Goal: Task Accomplishment & Management: Manage account settings

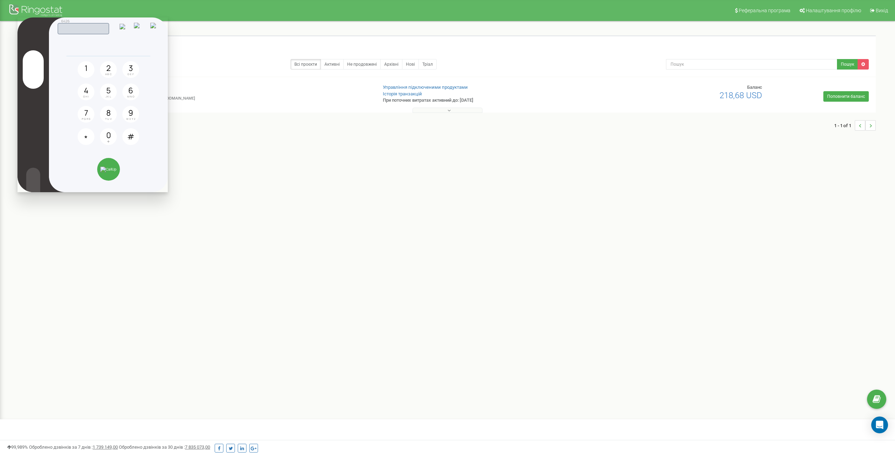
click at [161, 28] on div "Скопійовано в буфер обміну 1 2 ABC 3 DEF 4 GHI 5 JKL 6 MNO 7 PQRS 8 TUV 9 WXYZ …" at bounding box center [108, 104] width 119 height 175
click at [157, 28] on img at bounding box center [155, 28] width 10 height 10
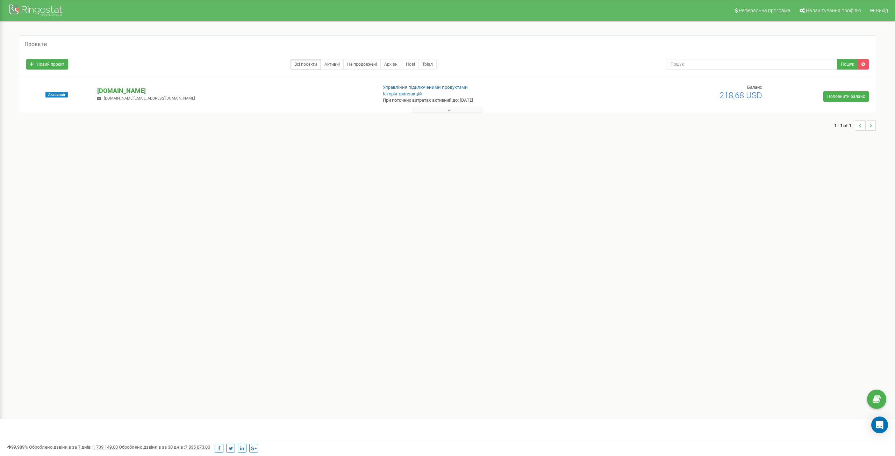
click at [130, 90] on p "[DOMAIN_NAME]" at bounding box center [234, 90] width 274 height 9
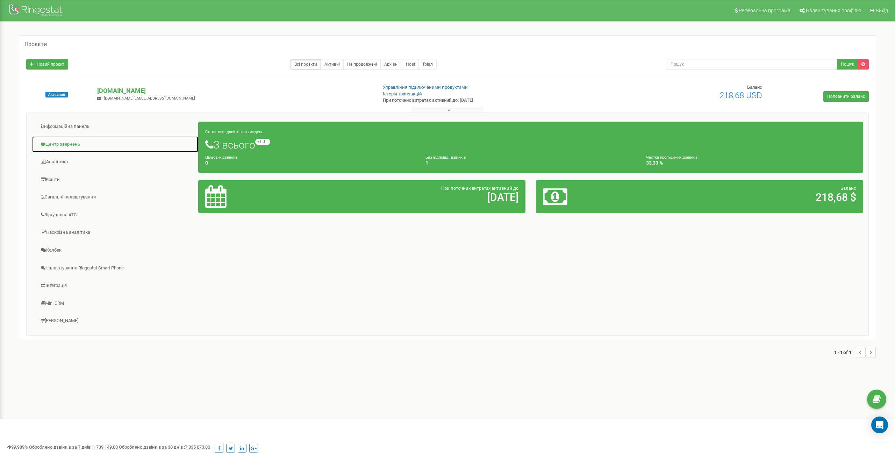
click at [57, 144] on link "Центр звернень" at bounding box center [115, 144] width 167 height 17
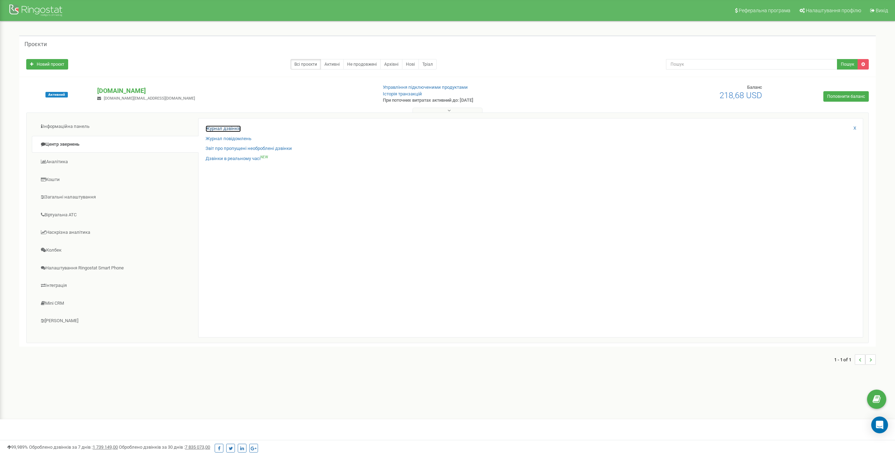
click at [221, 127] on link "Журнал дзвінків" at bounding box center [223, 129] width 35 height 7
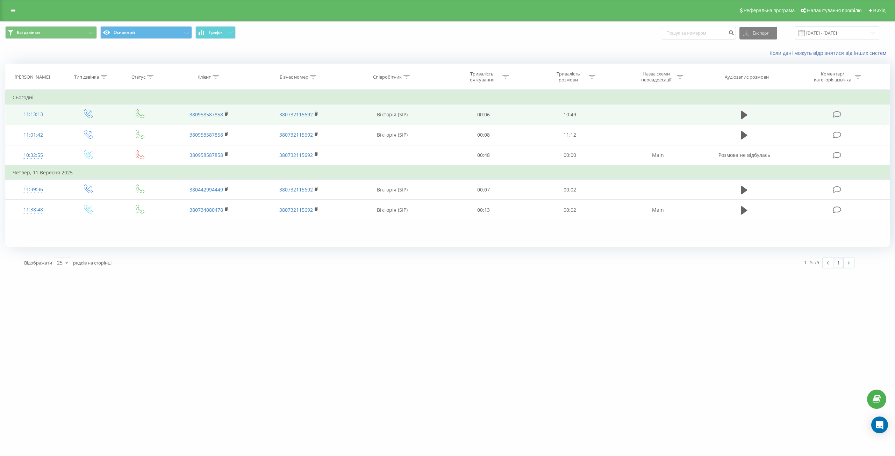
click at [836, 116] on icon at bounding box center [836, 114] width 9 height 7
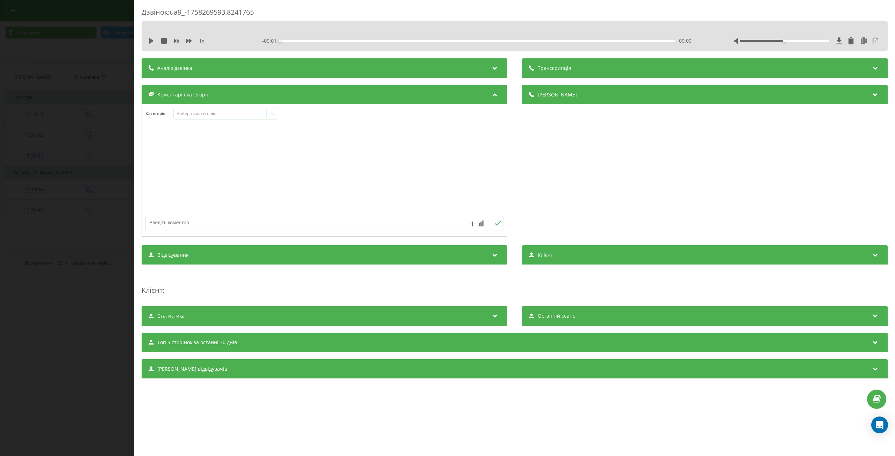
click at [643, 67] on div "Транскрипція" at bounding box center [705, 68] width 366 height 20
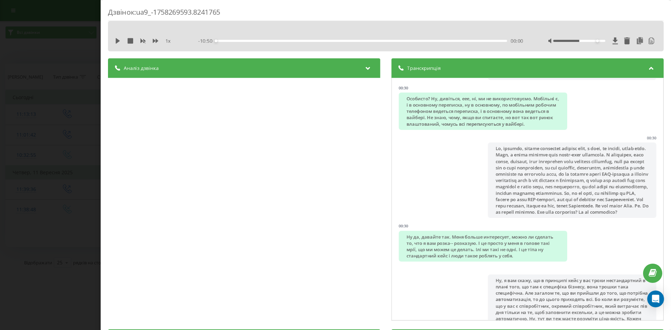
scroll to position [264, 0]
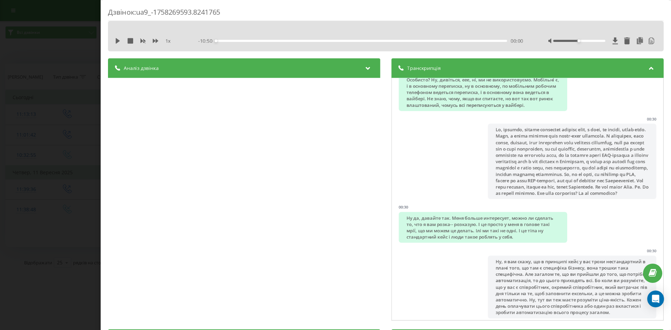
click at [648, 66] on icon at bounding box center [651, 67] width 8 height 7
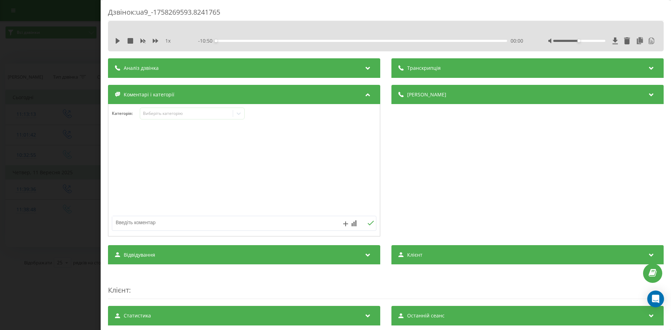
click at [54, 113] on div "Дзвінок : ua9_-1758269593.8241765 1 x - 10:50 00:00 00:00 Транскрипція 00:01 Ал…" at bounding box center [335, 165] width 671 height 330
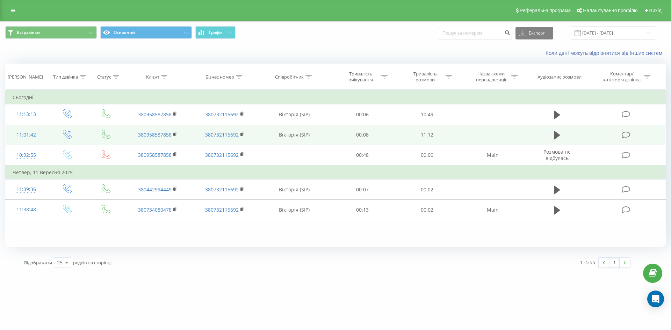
click at [626, 136] on icon at bounding box center [626, 134] width 9 height 7
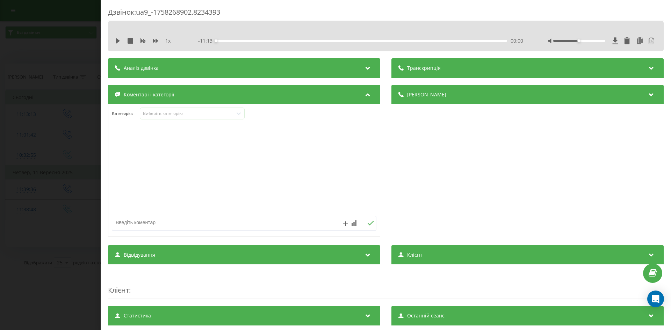
click at [371, 92] on div "Коментарі і категорії" at bounding box center [244, 95] width 272 height 20
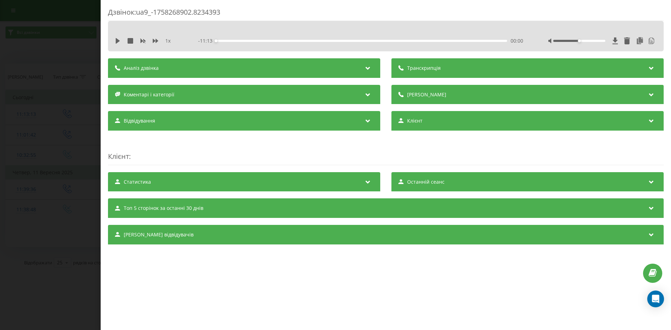
click at [325, 76] on div "Аналіз дзвінка" at bounding box center [244, 68] width 272 height 20
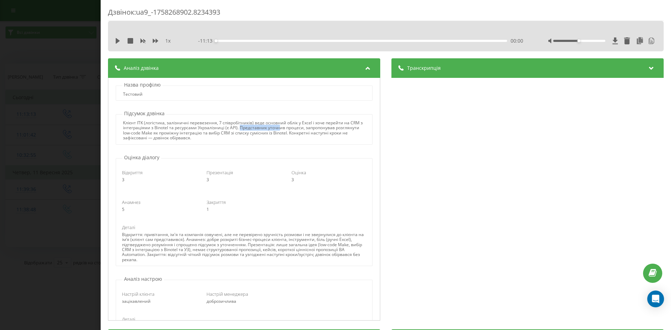
drag, startPoint x: 242, startPoint y: 129, endPoint x: 281, endPoint y: 128, distance: 39.2
click at [281, 128] on div "Клієнт ITK (логістика, залізничні перевезення, 7 співробітників) веде основний …" at bounding box center [244, 131] width 242 height 20
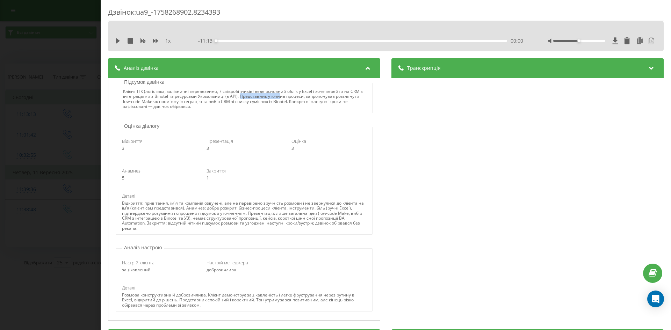
scroll to position [35, 0]
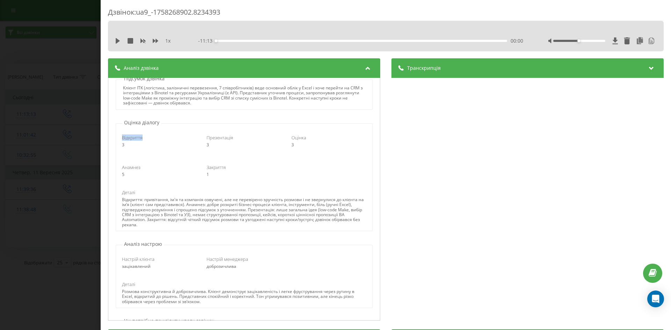
drag, startPoint x: 122, startPoint y: 138, endPoint x: 144, endPoint y: 138, distance: 22.4
click at [144, 138] on div "Відкриття" at bounding box center [159, 138] width 75 height 6
drag, startPoint x: 195, startPoint y: 215, endPoint x: 201, endPoint y: 214, distance: 6.3
click at [201, 214] on div "Відкриття: привітання, ім'я та компанія озвучені, але не перевірено зручність р…" at bounding box center [244, 213] width 244 height 30
drag, startPoint x: 150, startPoint y: 226, endPoint x: 128, endPoint y: 227, distance: 21.3
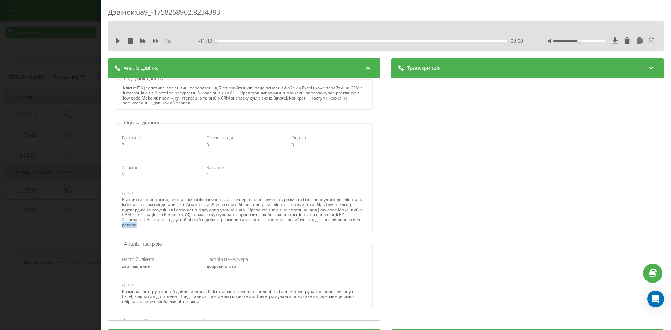
click at [128, 227] on div "Відкриття: привітання, ім'я та компанія озвучені, але не перевірено зручність р…" at bounding box center [244, 213] width 244 height 30
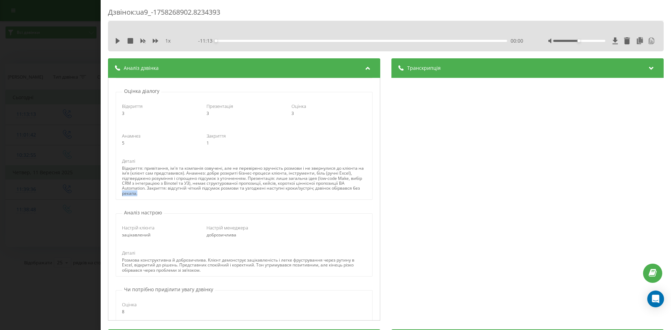
scroll to position [70, 0]
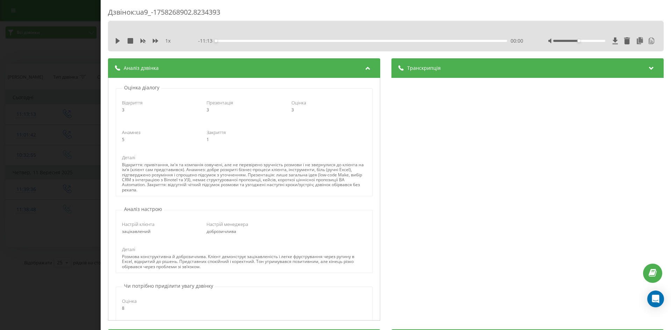
click at [134, 226] on span "Настрій клієнта" at bounding box center [138, 224] width 33 height 6
drag, startPoint x: 121, startPoint y: 232, endPoint x: 182, endPoint y: 232, distance: 60.8
click at [181, 232] on div "Настрій клієнта зацікавлений" at bounding box center [159, 227] width 85 height 13
drag, startPoint x: 206, startPoint y: 232, endPoint x: 240, endPoint y: 234, distance: 34.3
click at [240, 234] on div "доброзичлива" at bounding box center [244, 231] width 75 height 5
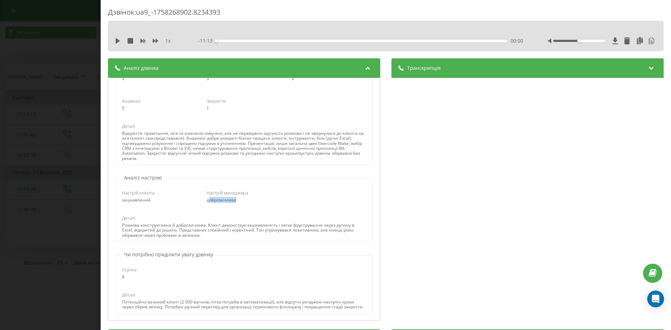
scroll to position [105, 0]
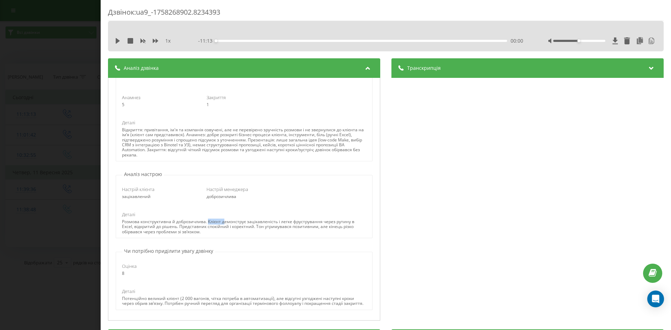
drag, startPoint x: 208, startPoint y: 220, endPoint x: 223, endPoint y: 220, distance: 14.7
click at [223, 220] on div "Розмова конструктивна й доброзичлива. Клієнт демонструє зацікавленість і легке …" at bounding box center [244, 227] width 244 height 15
drag, startPoint x: 197, startPoint y: 226, endPoint x: 208, endPoint y: 227, distance: 11.5
click at [208, 227] on div "Розмова конструктивна й доброзичлива. Клієнт демонструє зацікавленість і легке …" at bounding box center [244, 227] width 244 height 15
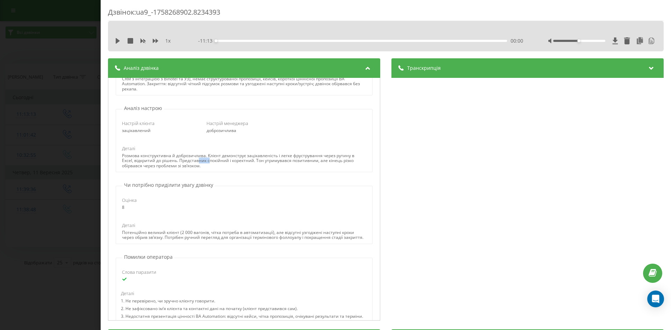
scroll to position [175, 0]
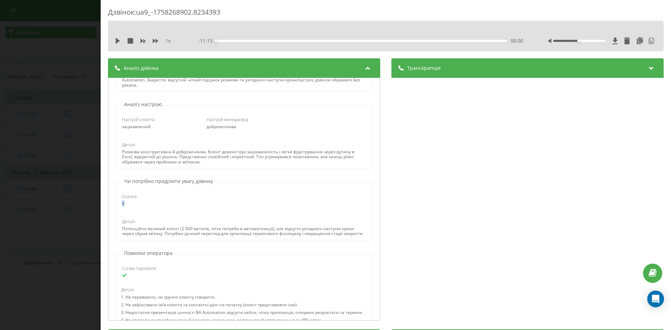
drag, startPoint x: 131, startPoint y: 206, endPoint x: 120, endPoint y: 202, distance: 11.8
click at [120, 202] on div "Оцінка 8" at bounding box center [159, 199] width 85 height 13
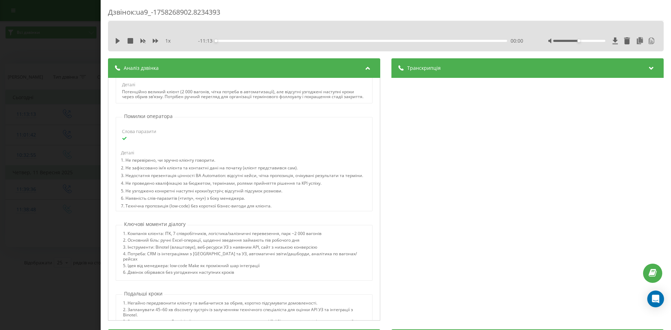
scroll to position [315, 0]
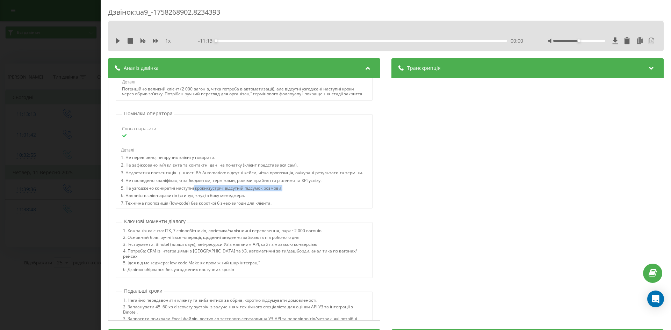
drag, startPoint x: 194, startPoint y: 200, endPoint x: 293, endPoint y: 200, distance: 99.3
click at [293, 193] on div "5. Не узгоджено конкретні наступні кроки/зустріч; відсутній підсумок розмови." at bounding box center [242, 190] width 242 height 8
drag, startPoint x: 133, startPoint y: 208, endPoint x: 246, endPoint y: 204, distance: 113.4
click at [246, 201] on div "6. Наявність слів-паразитів («типу», «ну») з боку менеджера." at bounding box center [242, 197] width 242 height 8
drag, startPoint x: 155, startPoint y: 215, endPoint x: 231, endPoint y: 213, distance: 76.6
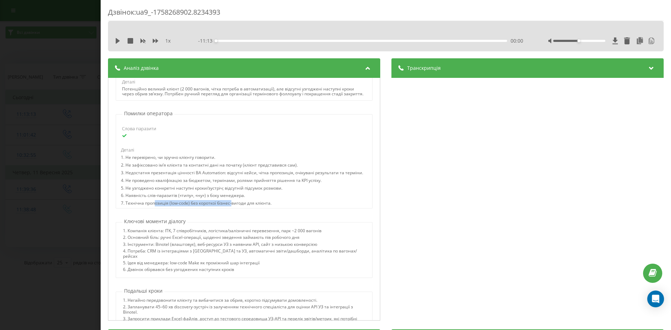
click at [231, 208] on div "7. Технічна пропозиція (low-code) без короткої бізнес-вигоди для клієнта." at bounding box center [242, 205] width 242 height 8
click at [281, 208] on div "7. Технічна пропозиція (low-code) без короткої бізнес-вигоди для клієнта." at bounding box center [242, 205] width 242 height 8
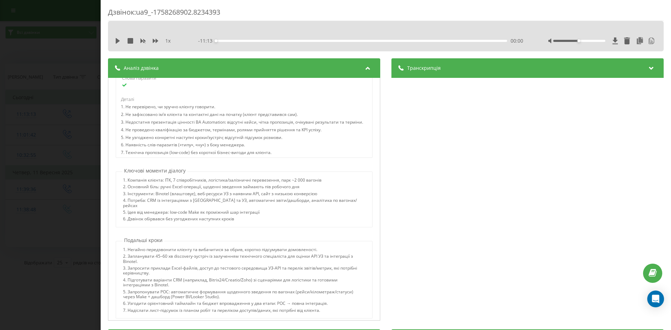
scroll to position [385, 0]
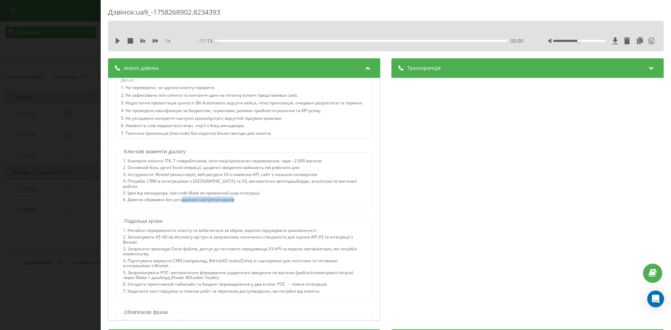
drag, startPoint x: 182, startPoint y: 206, endPoint x: 251, endPoint y: 212, distance: 69.9
click at [251, 208] on div "1. Компанія клієнта: ITK, 7 співробітників, логістика/залізничні перевезення, п…" at bounding box center [244, 180] width 257 height 56
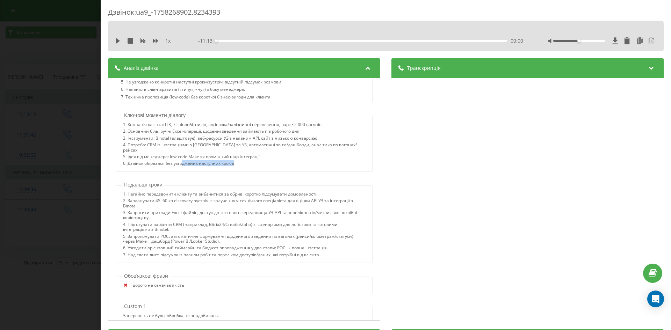
scroll to position [442, 0]
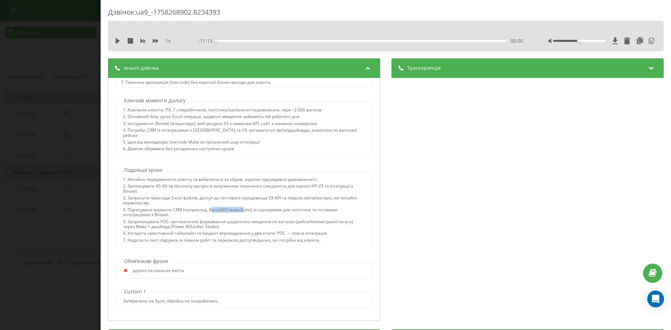
drag, startPoint x: 209, startPoint y: 210, endPoint x: 243, endPoint y: 210, distance: 33.9
click at [243, 210] on div "4. Підготувати варіанти CRM (наприклад, Bitrix24/Creatio/Zoho) зі сценаріями дл…" at bounding box center [244, 214] width 242 height 12
drag, startPoint x: 161, startPoint y: 221, endPoint x: 168, endPoint y: 222, distance: 7.4
click at [168, 222] on div "5. Запропонувати POC: автоматичне формування щоденного зведення по вагонах (рей…" at bounding box center [244, 226] width 242 height 12
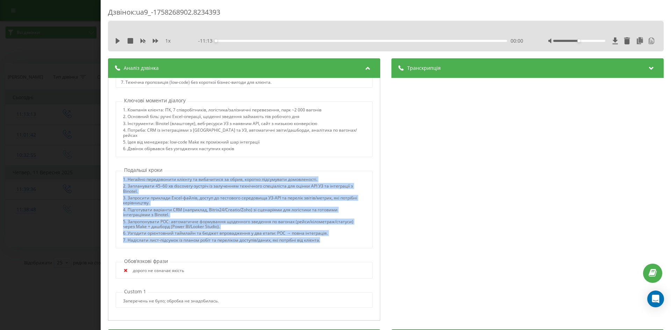
drag, startPoint x: 320, startPoint y: 240, endPoint x: 121, endPoint y: 174, distance: 208.7
click at [121, 174] on div "1. Негайно передзвонити клієнту та вибачитися за обрив, коротко підсумувати дом…" at bounding box center [244, 210] width 257 height 78
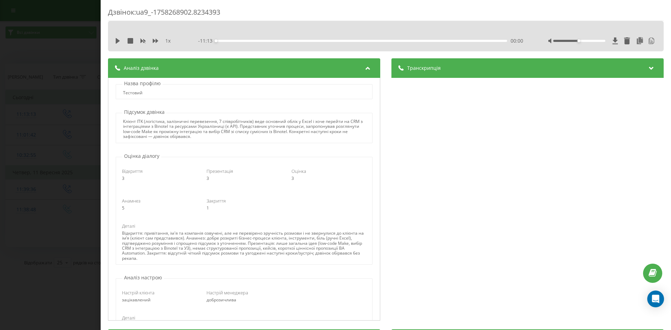
scroll to position [0, 0]
click at [438, 64] on div "Транскрипція" at bounding box center [528, 68] width 272 height 20
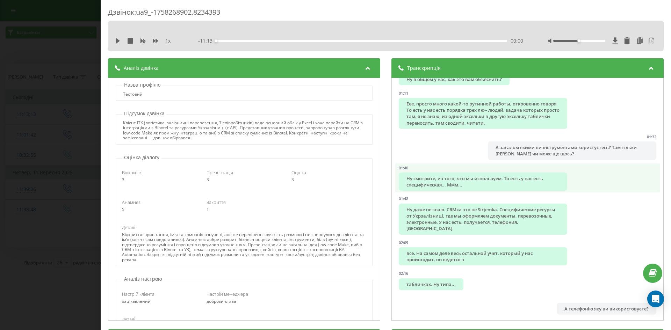
scroll to position [280, 0]
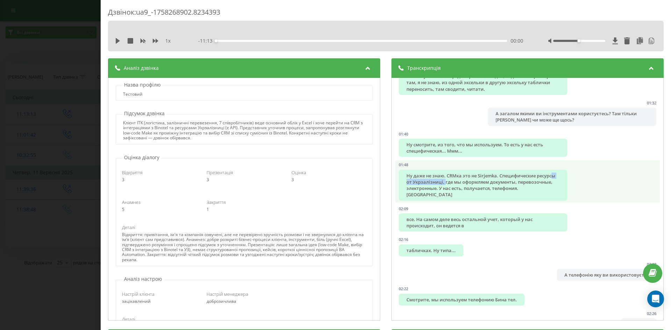
drag, startPoint x: 419, startPoint y: 182, endPoint x: 463, endPoint y: 182, distance: 44.0
click at [463, 182] on div "Ну даже не знаю. CRMка это не Sirjemka. Специфические ресурсы от Укрзалізниці, …" at bounding box center [483, 185] width 169 height 31
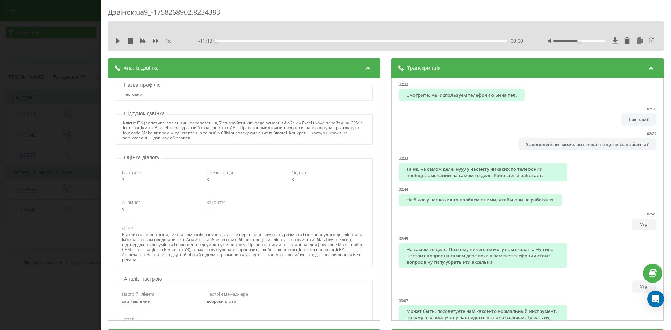
scroll to position [489, 0]
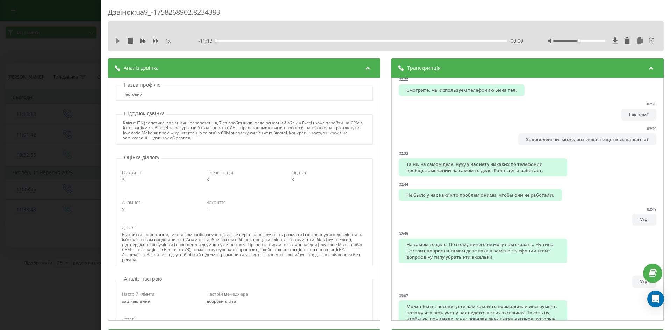
click at [120, 42] on icon at bounding box center [118, 41] width 6 height 6
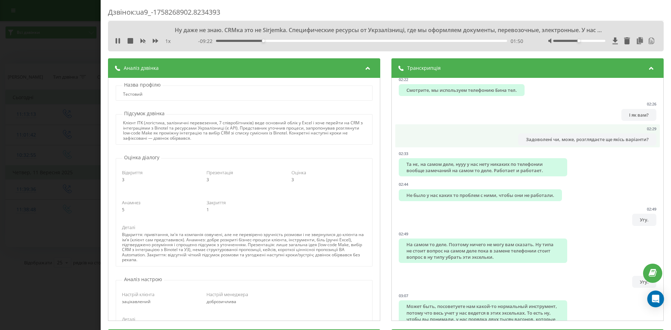
click at [465, 139] on li "02:29 Задоволені чи, може, розглядаєте ще якісь варіанти?" at bounding box center [527, 135] width 265 height 23
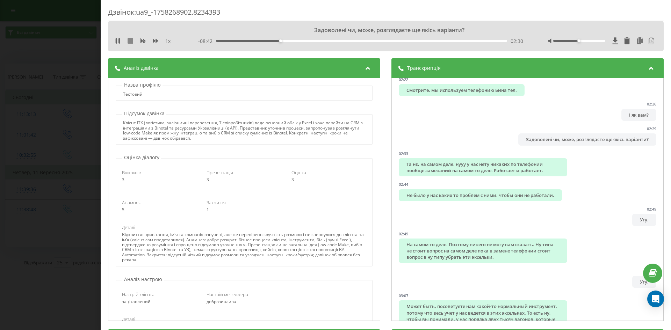
click at [128, 44] on icon at bounding box center [131, 41] width 6 height 6
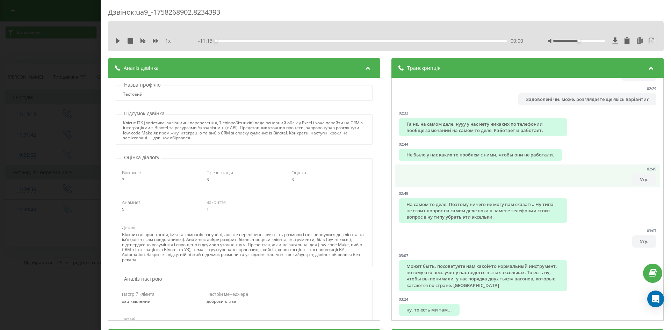
scroll to position [559, 0]
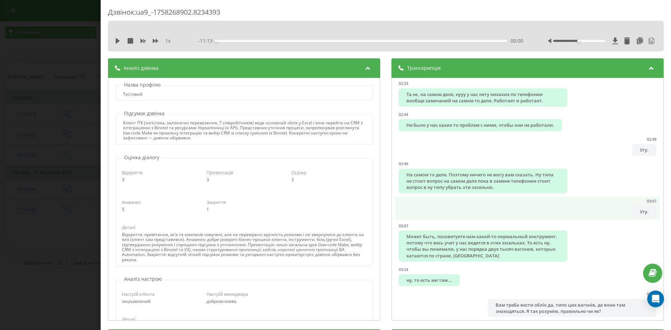
click at [474, 216] on li "03:07 Угу." at bounding box center [527, 208] width 265 height 23
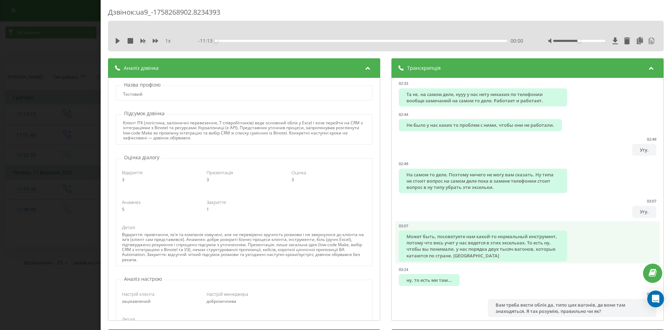
click at [480, 256] on div "Может быть, посоветуете нам какой-то нормальный инструмент, потому что весь уче…" at bounding box center [483, 246] width 169 height 31
click at [613, 236] on li "03:07 Может быть, посоветуете нам какой-то нормальный инструмент, потому что ве…" at bounding box center [527, 243] width 265 height 42
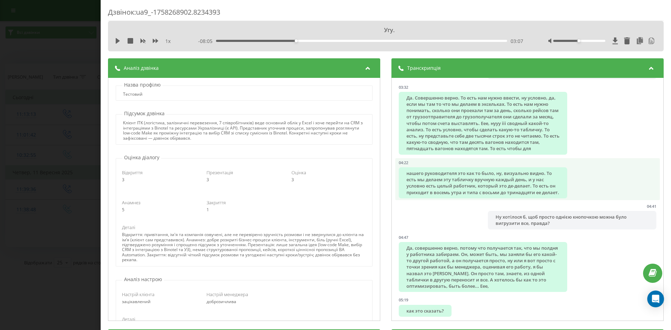
scroll to position [874, 0]
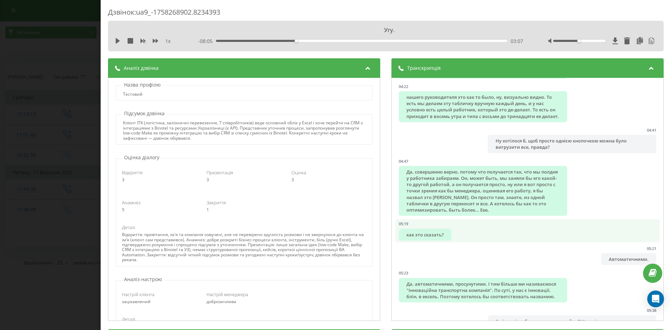
click at [481, 243] on li "05:19 как это сказать?" at bounding box center [527, 231] width 265 height 23
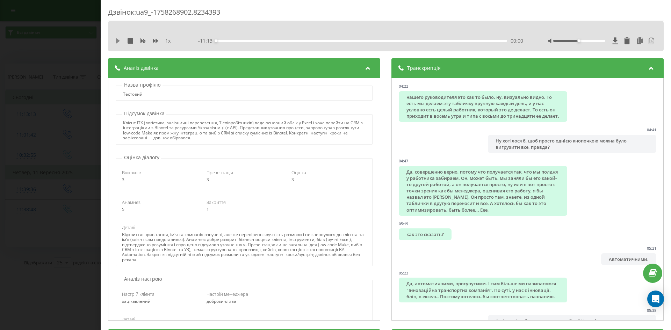
click at [119, 41] on icon at bounding box center [118, 41] width 4 height 6
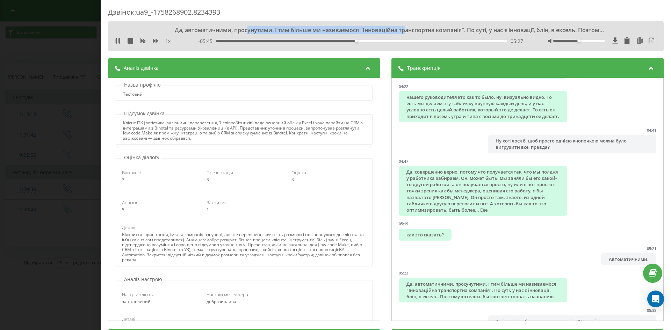
drag, startPoint x: 249, startPoint y: 30, endPoint x: 406, endPoint y: 27, distance: 157.0
click at [405, 27] on div "Да, автоматичними, просунутими. І тим більше ми називаємося "Інноваційна трансп…" at bounding box center [386, 30] width 436 height 8
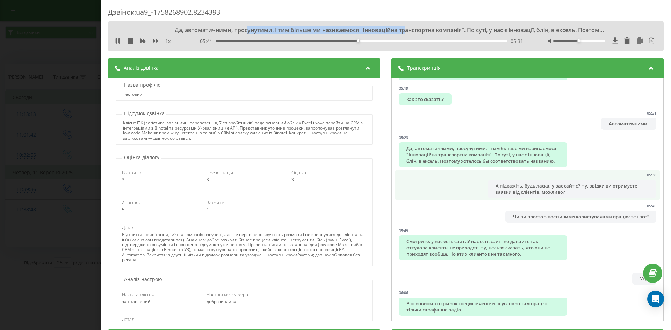
scroll to position [1014, 0]
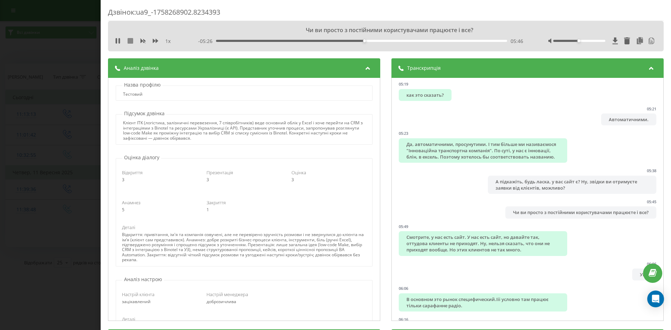
click at [131, 43] on icon at bounding box center [131, 41] width 6 height 6
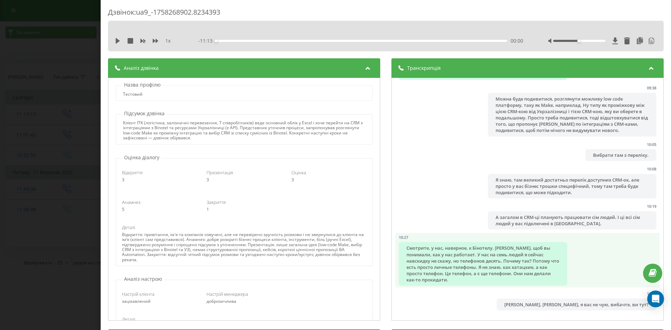
scroll to position [1783, 0]
drag, startPoint x: 468, startPoint y: 267, endPoint x: 531, endPoint y: 269, distance: 63.7
click at [531, 269] on div "Смотрите, у нас, наверное, к Бінотелу. Ну, щоб вы понимали, как у нас работает.…" at bounding box center [483, 264] width 169 height 44
click at [480, 269] on div "Смотрите, у нас, наверное, к Бінотелу. Ну, щоб вы понимали, как у нас работает.…" at bounding box center [483, 264] width 169 height 44
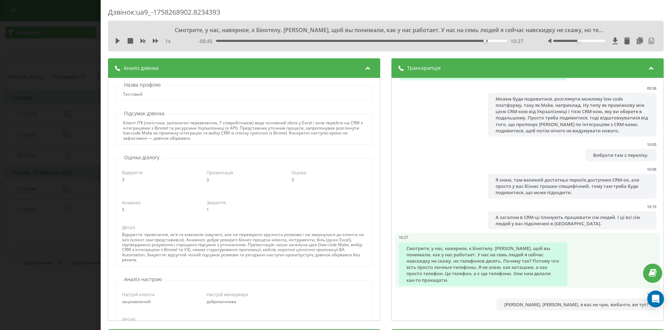
click at [415, 251] on div "Смотрите, у нас, наверное, к Бінотелу. Ну, щоб вы понимали, как у нас работает.…" at bounding box center [483, 265] width 169 height 44
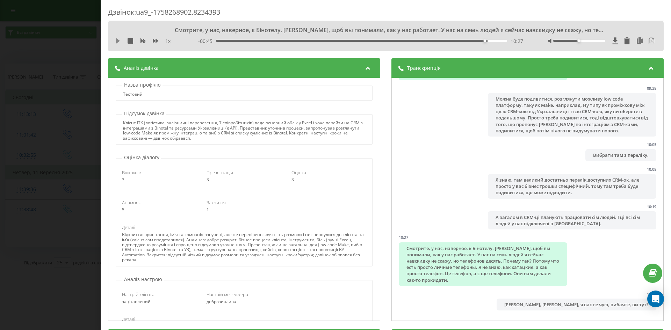
click at [120, 43] on icon at bounding box center [118, 41] width 6 height 6
click at [121, 41] on div "1 x" at bounding box center [147, 41] width 65 height 7
click at [119, 42] on icon at bounding box center [118, 41] width 6 height 6
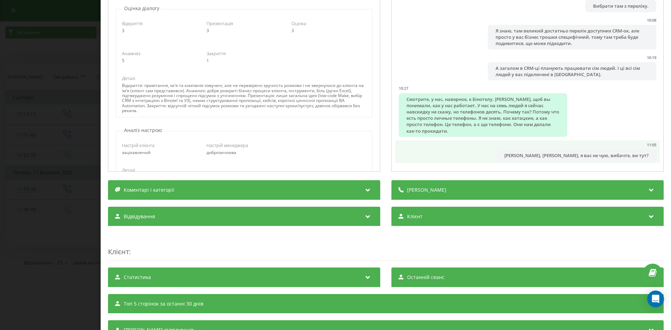
scroll to position [145, 0]
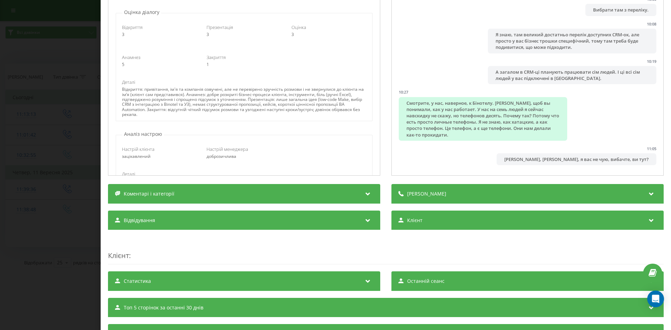
click at [468, 194] on div "Деталі дзвінка" at bounding box center [528, 194] width 272 height 20
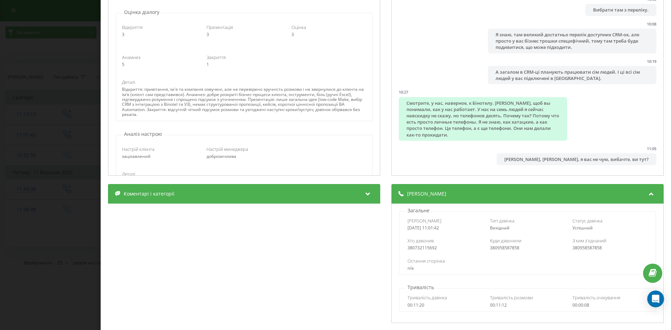
click at [469, 194] on div "Деталі дзвінка" at bounding box center [528, 194] width 272 height 20
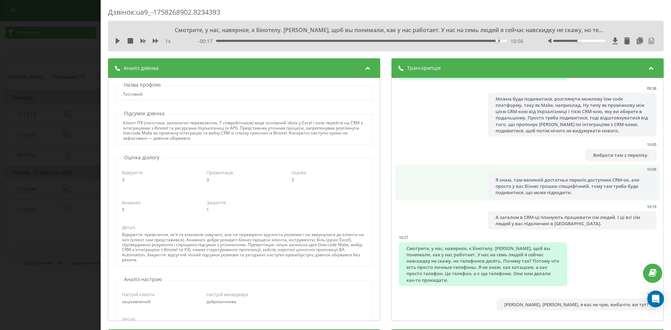
scroll to position [1608, 0]
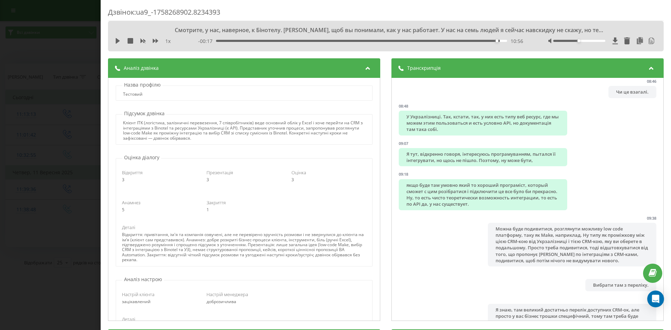
click at [369, 67] on icon at bounding box center [368, 67] width 8 height 7
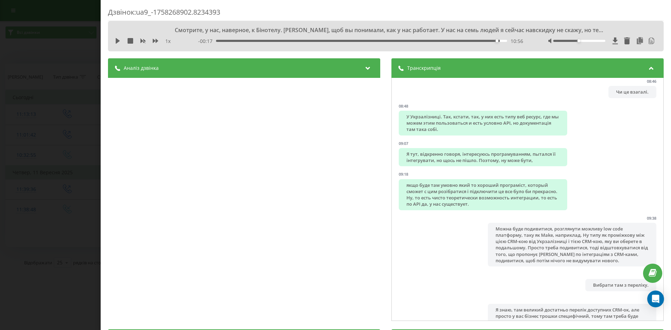
click at [433, 65] on span "Транскрипція" at bounding box center [424, 68] width 34 height 7
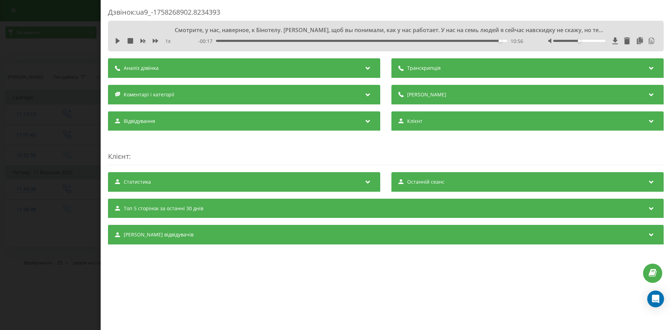
click at [55, 63] on div "Дзвінок : ua9_-1758268902.8234393 Смотрите, у нас, наверное, к Бінотелу. Ну, що…" at bounding box center [335, 165] width 671 height 330
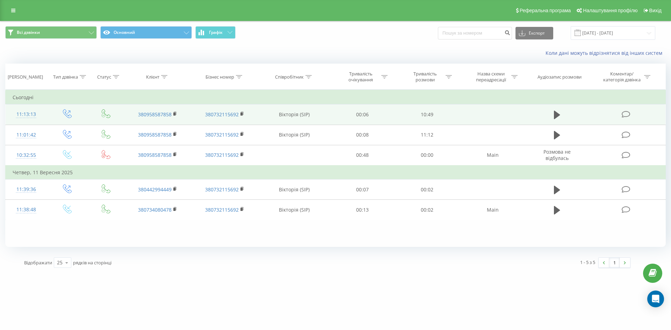
click at [624, 113] on icon at bounding box center [626, 114] width 9 height 7
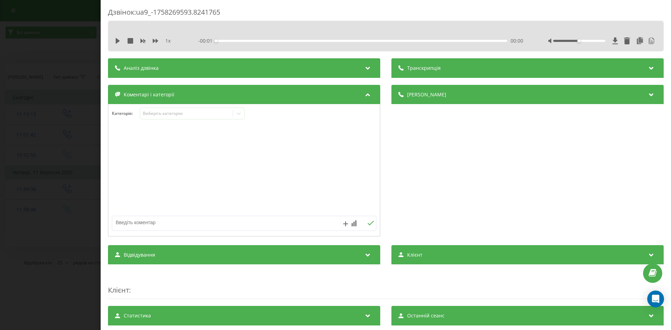
click at [368, 94] on icon at bounding box center [368, 93] width 8 height 7
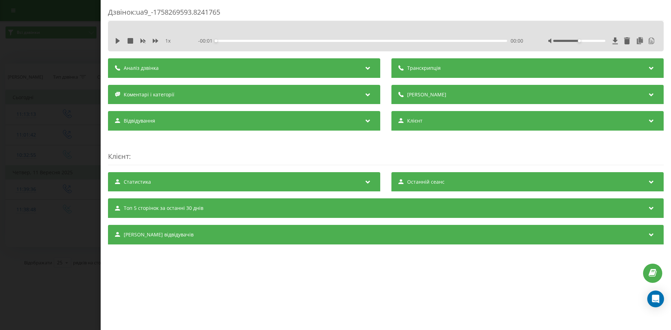
click at [324, 69] on div "Аналіз дзвінка" at bounding box center [244, 68] width 272 height 20
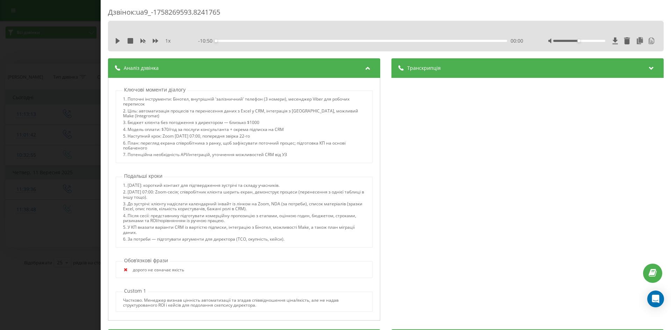
scroll to position [483, 0]
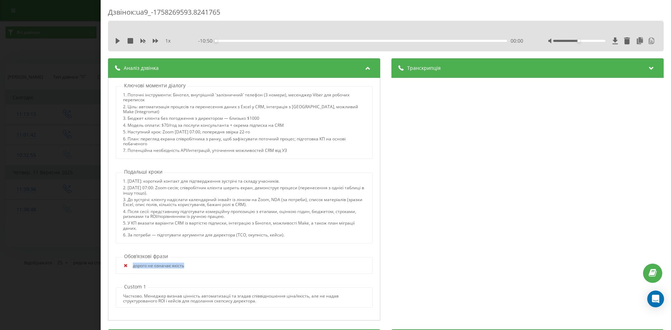
drag, startPoint x: 186, startPoint y: 264, endPoint x: 114, endPoint y: 261, distance: 71.7
click at [114, 261] on div "Обовʼязкові фрази дорого не означає якість" at bounding box center [244, 263] width 265 height 21
click at [196, 264] on div "дорого не означає якість" at bounding box center [244, 267] width 242 height 7
drag, startPoint x: 194, startPoint y: 268, endPoint x: 129, endPoint y: 269, distance: 64.7
click at [128, 268] on div "дорого не означає якість" at bounding box center [244, 267] width 242 height 7
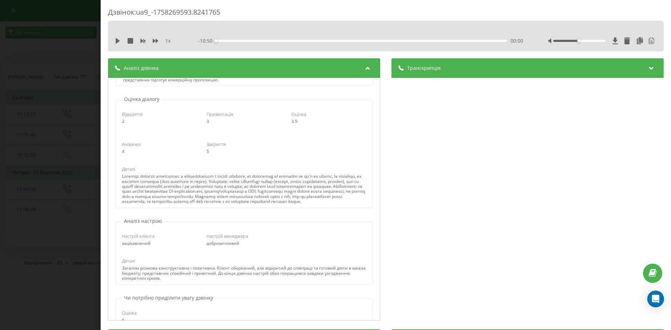
scroll to position [70, 0]
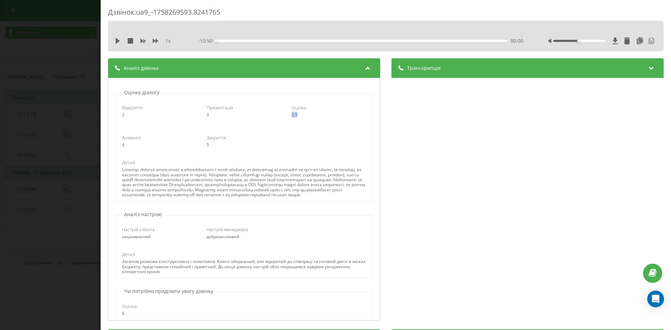
drag, startPoint x: 285, startPoint y: 113, endPoint x: 306, endPoint y: 116, distance: 20.6
click at [306, 116] on div "Оцінка 3.5" at bounding box center [329, 111] width 85 height 13
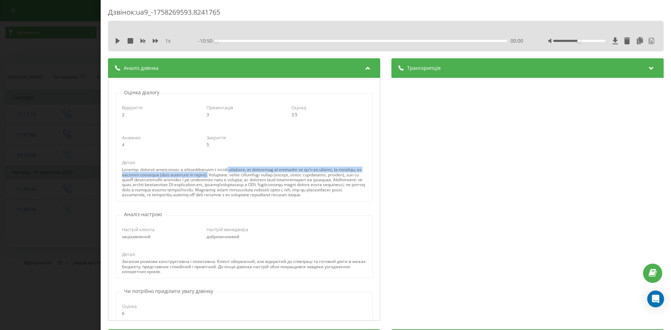
drag, startPoint x: 245, startPoint y: 175, endPoint x: 238, endPoint y: 169, distance: 9.2
click at [238, 169] on div at bounding box center [244, 182] width 244 height 30
click at [246, 156] on div "Відкриття 2 Презентація 3 Оцінка 3.5 Анамнез 4 Закриття 5 Деталі" at bounding box center [244, 148] width 256 height 105
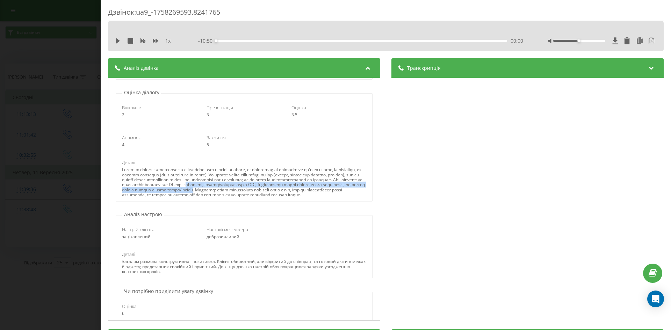
drag, startPoint x: 282, startPoint y: 188, endPoint x: 308, endPoint y: 189, distance: 26.6
click at [308, 189] on div at bounding box center [244, 182] width 244 height 30
click at [305, 192] on div at bounding box center [244, 182] width 244 height 30
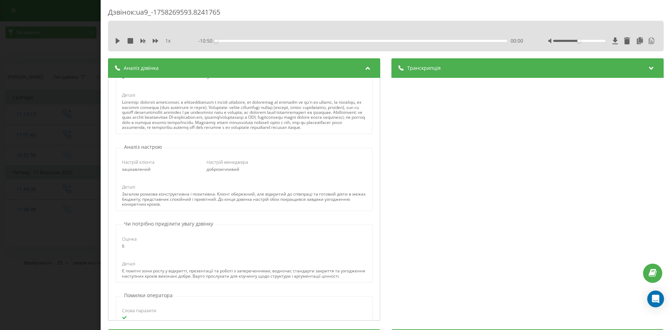
scroll to position [140, 0]
drag, startPoint x: 205, startPoint y: 172, endPoint x: 261, endPoint y: 172, distance: 56.6
click at [261, 170] on div "доброзичливий" at bounding box center [244, 167] width 75 height 5
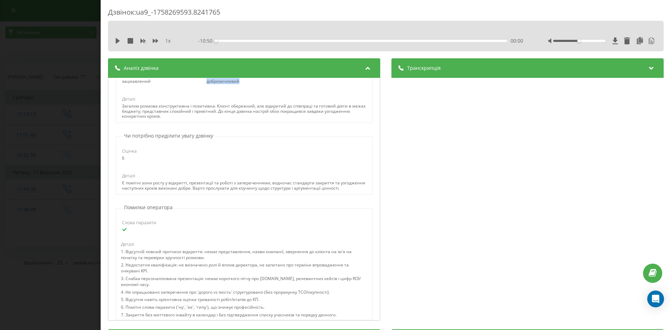
scroll to position [245, 0]
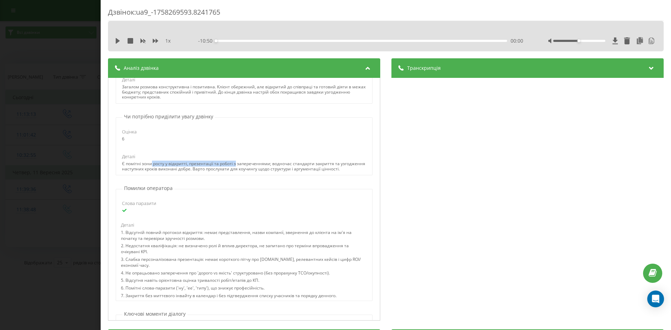
drag, startPoint x: 152, startPoint y: 168, endPoint x: 234, endPoint y: 171, distance: 82.2
click at [234, 171] on div "Є помітні зони росту у відкритті, презентації та роботі з запереченнями; водноч…" at bounding box center [244, 167] width 244 height 10
drag, startPoint x: 157, startPoint y: 175, endPoint x: 211, endPoint y: 176, distance: 53.8
click at [211, 172] on div "Є помітні зони росту у відкритті, презентації та роботі з запереченнями; водноч…" at bounding box center [244, 167] width 244 height 10
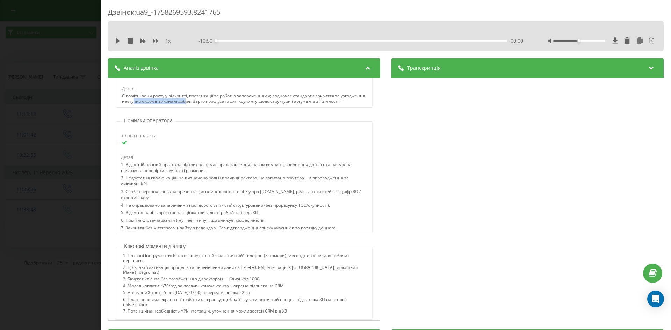
scroll to position [350, 0]
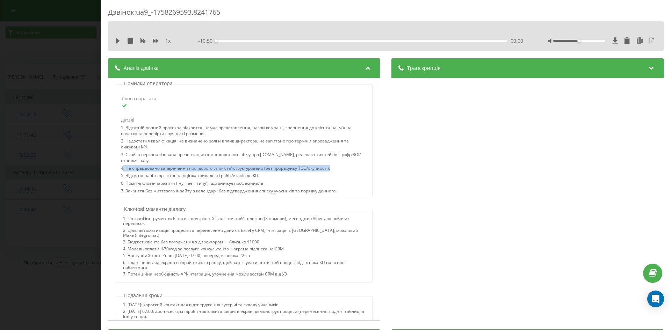
drag, startPoint x: 334, startPoint y: 181, endPoint x: 122, endPoint y: 179, distance: 211.9
click at [122, 173] on div "4. Не опрацьовано заперечення про 'дорого vs якість' структуровано (без прораху…" at bounding box center [244, 170] width 246 height 8
click at [267, 173] on div "4. Не опрацьовано заперечення про 'дорого vs якість' структуровано (без прораху…" at bounding box center [244, 170] width 246 height 8
click at [271, 173] on div "4. Не опрацьовано заперечення про 'дорого vs якість' структуровано (без прораху…" at bounding box center [244, 170] width 246 height 8
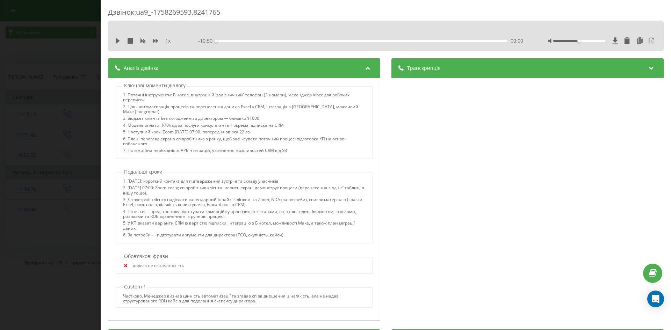
scroll to position [483, 0]
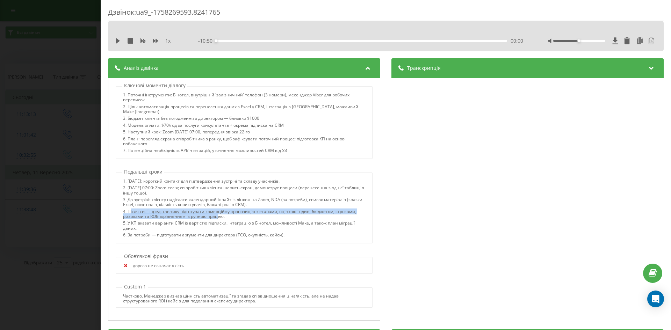
drag, startPoint x: 130, startPoint y: 212, endPoint x: 217, endPoint y: 219, distance: 87.3
click at [217, 219] on div "4. Після сесії: представнику підготувати комерційну пропозицію з етапами, оцінк…" at bounding box center [244, 215] width 242 height 12
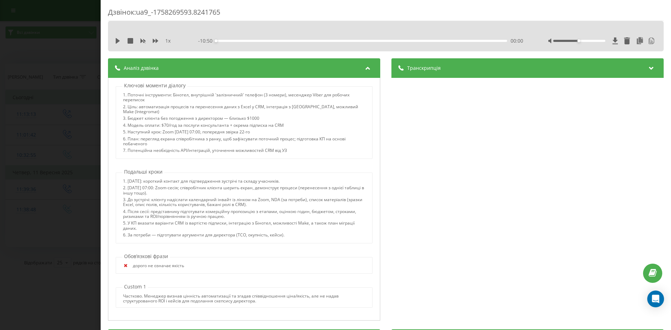
click at [243, 226] on div "5. У КП вказати варіанти CRM із вартістю підписки, інтеграцію з Бінотел, можлив…" at bounding box center [244, 227] width 242 height 12
click at [206, 297] on div "Частково. Менеджер визнав цінність автоматизації та згадав співвідношення ціна/…" at bounding box center [244, 299] width 242 height 10
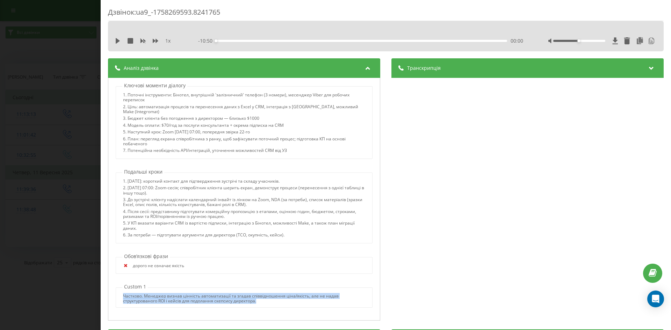
drag, startPoint x: 124, startPoint y: 297, endPoint x: 264, endPoint y: 301, distance: 139.9
click at [264, 301] on div "Частково. Менеджер визнав цінність автоматизації та згадав співвідношення ціна/…" at bounding box center [244, 299] width 242 height 10
click at [270, 302] on div "Частково. Менеджер визнав цінність автоматизації та згадав співвідношення ціна/…" at bounding box center [244, 299] width 242 height 10
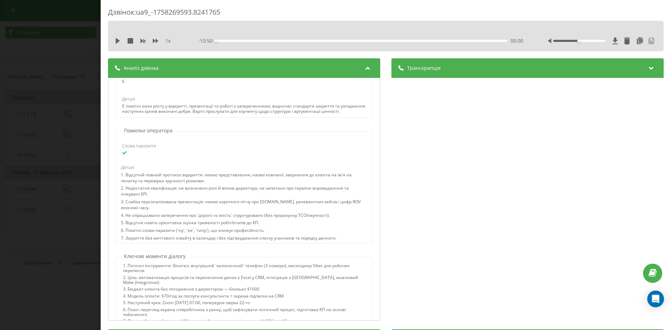
scroll to position [454, 0]
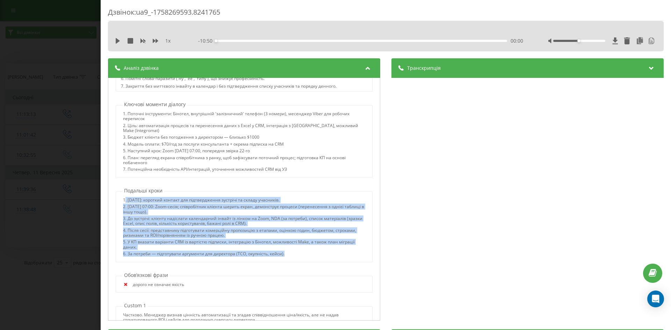
drag, startPoint x: 286, startPoint y: 266, endPoint x: 126, endPoint y: 206, distance: 171.4
click at [126, 206] on div "1. 22 вересня: короткий контакт для підтвердження зустрічі та складу учасників.…" at bounding box center [244, 227] width 257 height 71
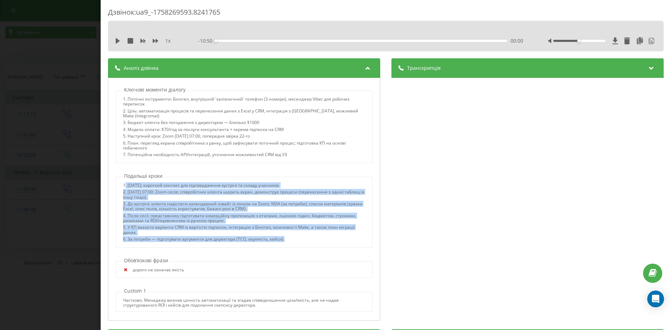
scroll to position [483, 0]
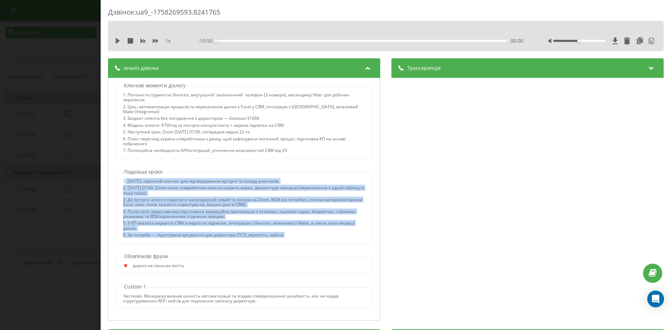
click at [202, 209] on div "4. Після сесії: представнику підготувати комерційну пропозицію з етапами, оцінк…" at bounding box center [244, 215] width 242 height 12
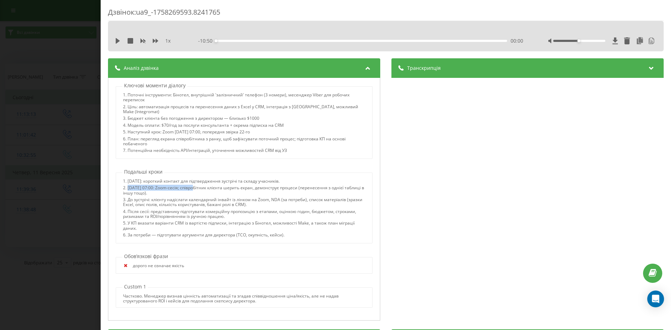
drag, startPoint x: 127, startPoint y: 187, endPoint x: 192, endPoint y: 187, distance: 64.7
click at [192, 187] on div "2. 23 вересня о 07:00: Zoom-сесія; співробітник клієнта шерить екран, демонстру…" at bounding box center [244, 192] width 242 height 12
click at [182, 200] on div "3. До зустрічі: клієнту надіслати календарний інвайт із лінком на Zoom, NDA (за…" at bounding box center [244, 204] width 242 height 12
drag, startPoint x: 128, startPoint y: 180, endPoint x: 156, endPoint y: 180, distance: 27.6
click at [156, 180] on div "1. 22 вересня: короткий контакт для підтвердження зустрічі та складу учасників." at bounding box center [244, 182] width 242 height 7
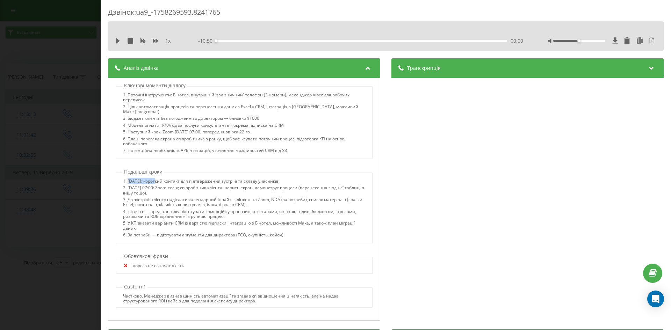
drag, startPoint x: 127, startPoint y: 188, endPoint x: 179, endPoint y: 191, distance: 52.2
click at [179, 191] on div "2. 23 вересня о 07:00: Zoom-сесія; співробітник клієнта шерить екран, демонстру…" at bounding box center [244, 192] width 242 height 12
click at [213, 192] on div "2. 23 вересня о 07:00: Zoom-сесія; співробітник клієнта шерить екран, демонстру…" at bounding box center [244, 192] width 242 height 12
drag, startPoint x: 193, startPoint y: 189, endPoint x: 195, endPoint y: 195, distance: 6.4
click at [195, 195] on div "2. 23 вересня о 07:00: Zoom-сесія; співробітник клієнта шерить екран, демонстру…" at bounding box center [244, 192] width 242 height 12
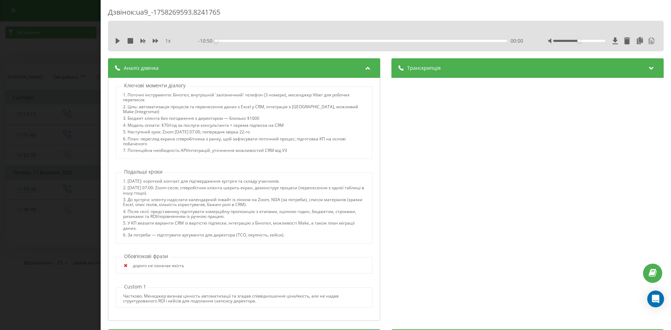
click at [150, 201] on div "3. До зустрічі: клієнту надіслати календарний інвайт із лінком на Zoom, NDA (за…" at bounding box center [244, 204] width 242 height 12
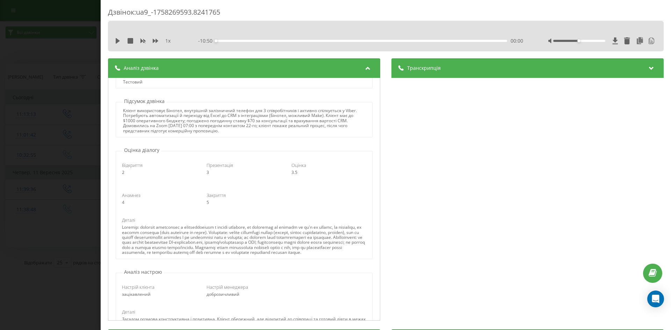
scroll to position [0, 0]
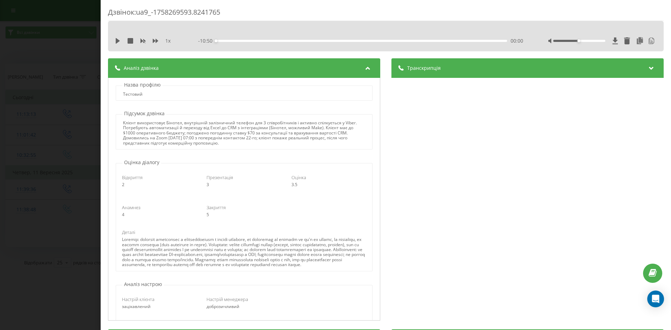
click at [435, 67] on span "Транскрипція" at bounding box center [424, 68] width 34 height 7
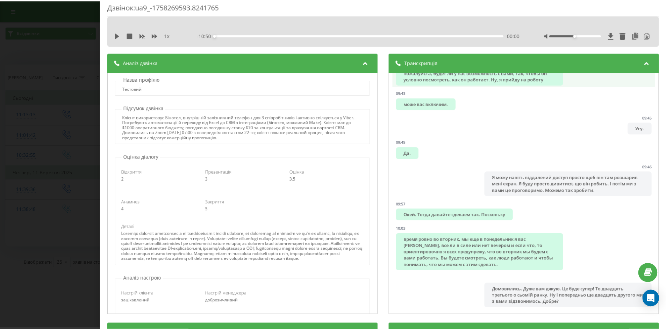
scroll to position [1434, 0]
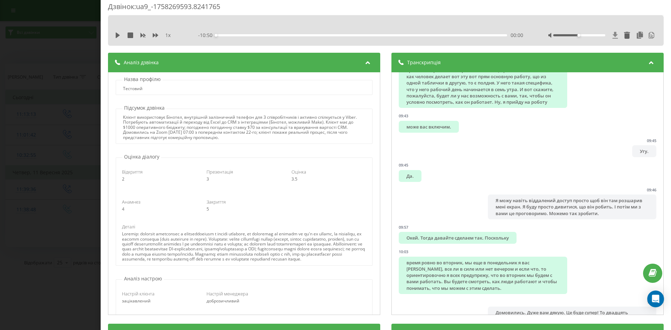
click at [612, 35] on icon at bounding box center [615, 35] width 6 height 7
click at [48, 89] on div "Дзвінок : ua9_-1758269593.8241765 1 x - 10:50 00:00 00:00 Транскрипція 00:01 Ал…" at bounding box center [335, 165] width 671 height 330
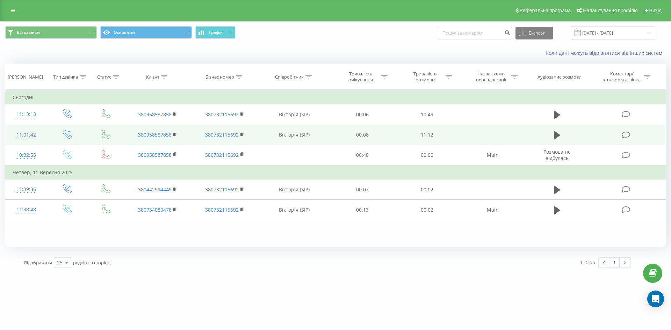
click at [631, 136] on span at bounding box center [627, 134] width 10 height 7
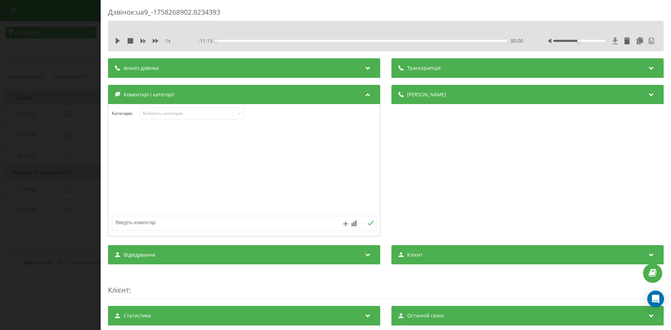
click at [612, 43] on icon at bounding box center [615, 40] width 6 height 7
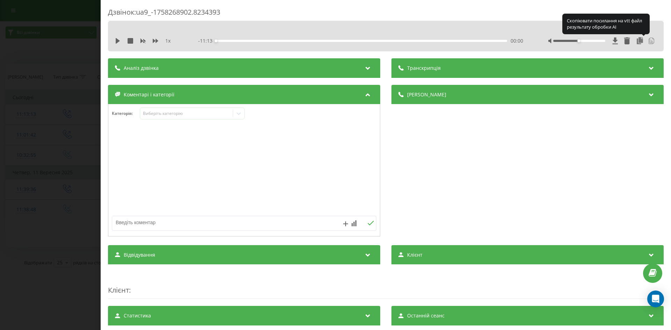
click at [648, 43] on icon at bounding box center [651, 40] width 7 height 7
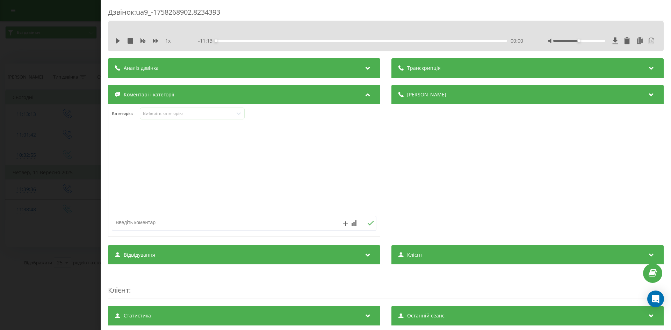
click at [51, 191] on div "Дзвінок : ua9_-1758268902.8234393 1 x - 11:13 00:00 00:00 Транскрипція 00:02 Ал…" at bounding box center [335, 165] width 671 height 330
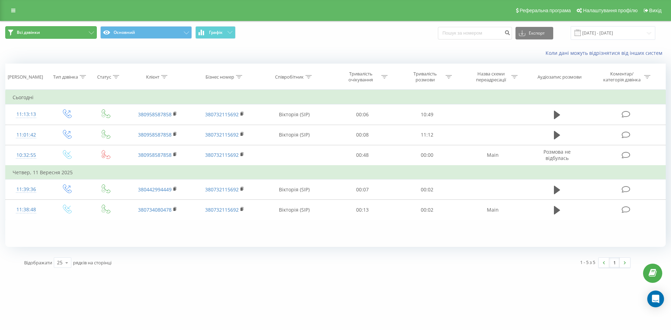
click at [57, 33] on button "Всі дзвінки" at bounding box center [51, 32] width 92 height 13
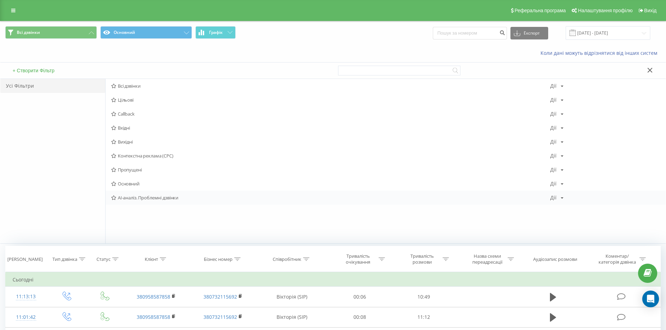
click at [147, 198] on span "AI-аналіз. Проблемні дзвінки" at bounding box center [330, 197] width 439 height 5
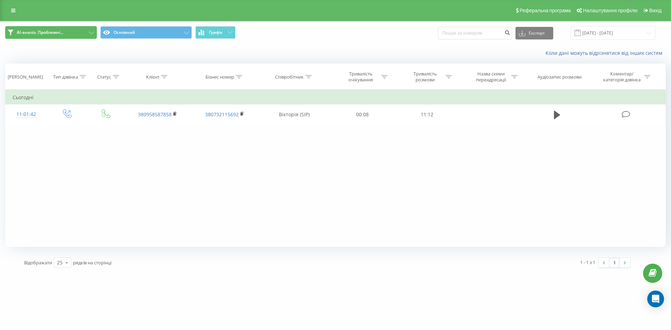
click at [57, 33] on span "AI-аналіз. Проблемні..." at bounding box center [40, 33] width 46 height 6
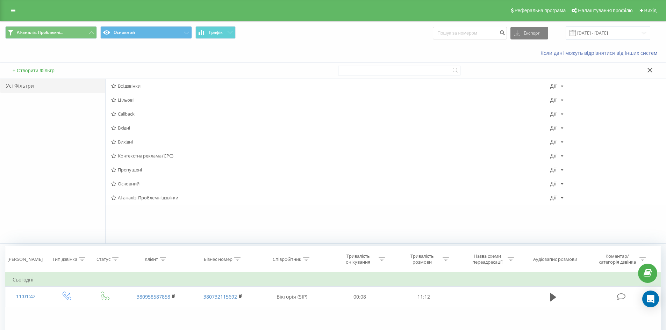
click at [649, 70] on icon at bounding box center [649, 70] width 5 height 5
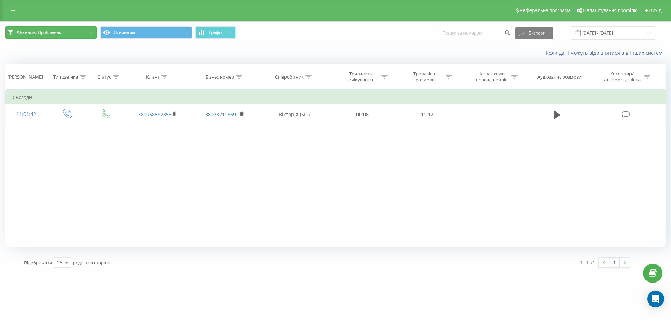
click at [84, 29] on button "AI-аналіз. Проблемні..." at bounding box center [51, 32] width 92 height 13
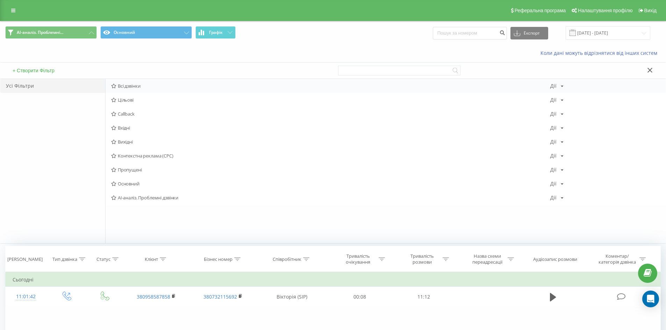
click at [128, 85] on span "Всі дзвінки" at bounding box center [330, 86] width 439 height 5
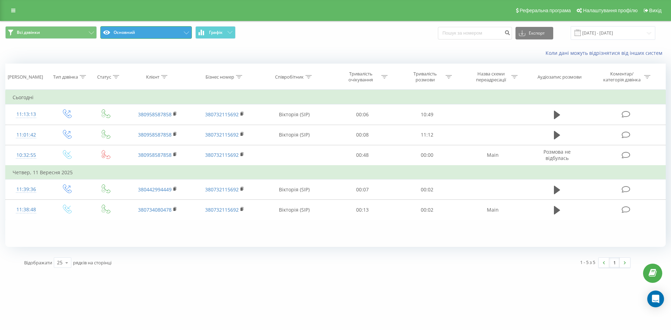
click at [103, 31] on icon at bounding box center [106, 32] width 7 height 4
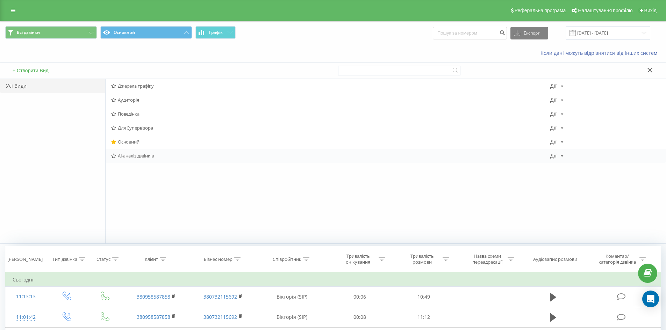
click at [140, 157] on span "AI-аналіз дзвінків" at bounding box center [330, 155] width 439 height 5
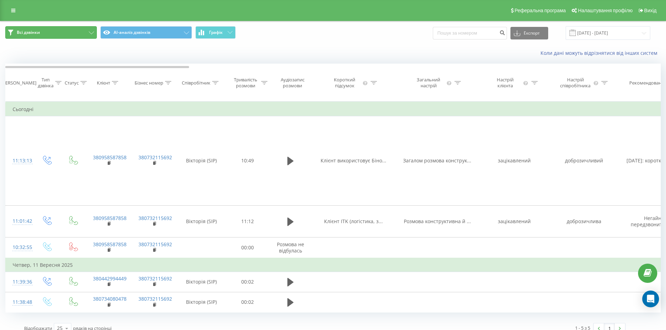
click at [80, 30] on button "Всі дзвінки" at bounding box center [51, 32] width 92 height 13
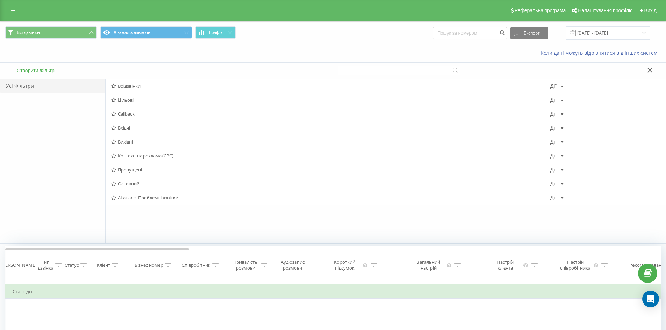
click at [115, 55] on div "Коли дані можуть відрізнятися вiд інших систем" at bounding box center [332, 53] width 665 height 17
click at [228, 33] on icon at bounding box center [230, 32] width 5 height 2
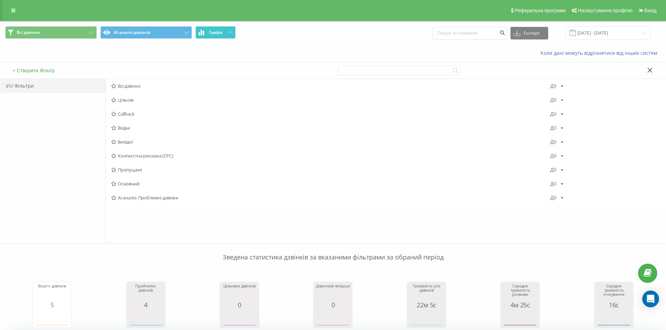
click at [650, 67] on button at bounding box center [650, 70] width 10 height 7
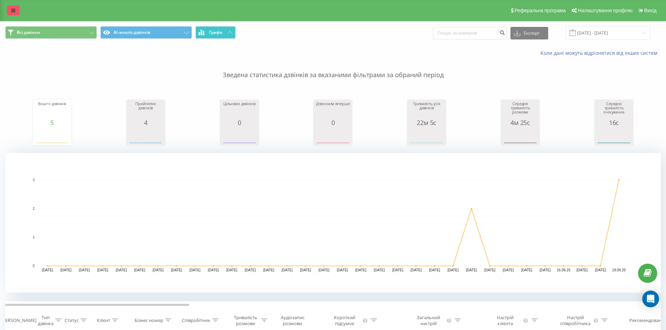
click at [15, 14] on link at bounding box center [13, 11] width 13 height 10
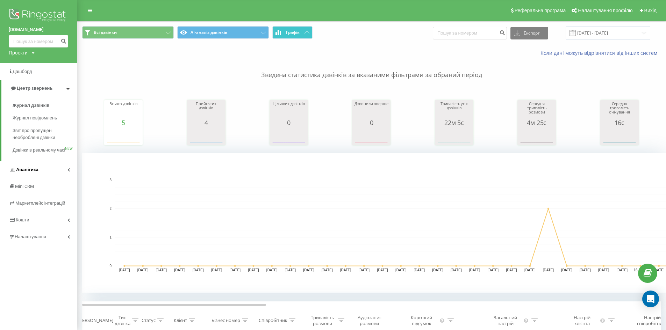
click at [50, 173] on link "Аналiтика" at bounding box center [38, 170] width 77 height 17
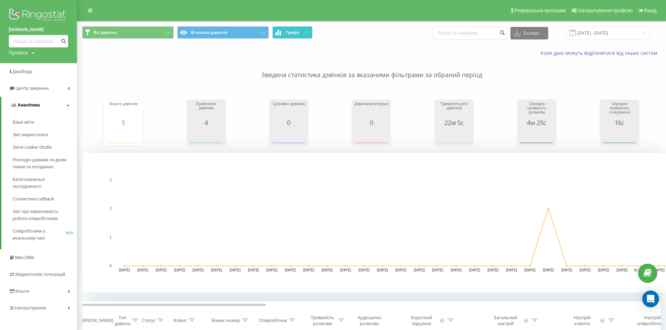
click at [32, 107] on span "Аналiтика" at bounding box center [28, 104] width 22 height 5
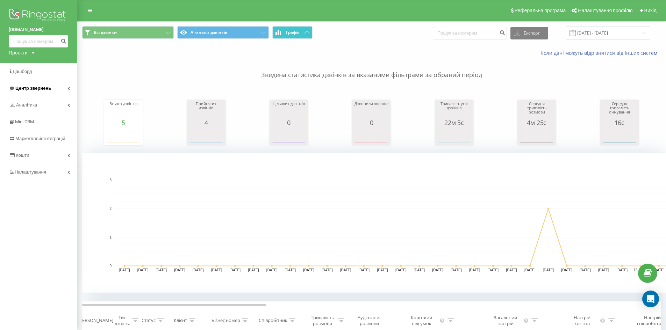
click at [50, 87] on span "Центр звернень" at bounding box center [33, 88] width 36 height 5
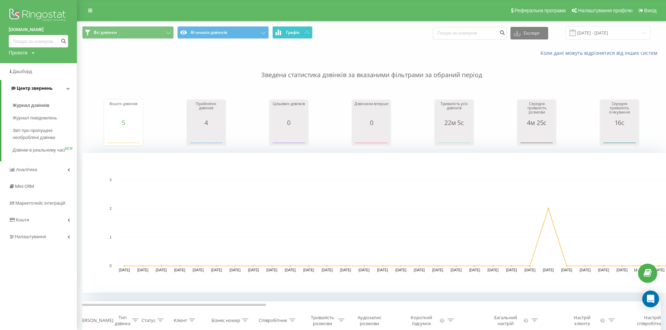
click at [49, 86] on span "Центр звернень" at bounding box center [35, 88] width 36 height 5
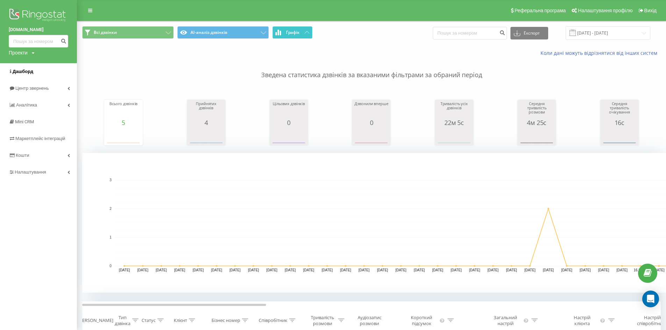
click at [38, 67] on link "Дашборд" at bounding box center [38, 71] width 77 height 17
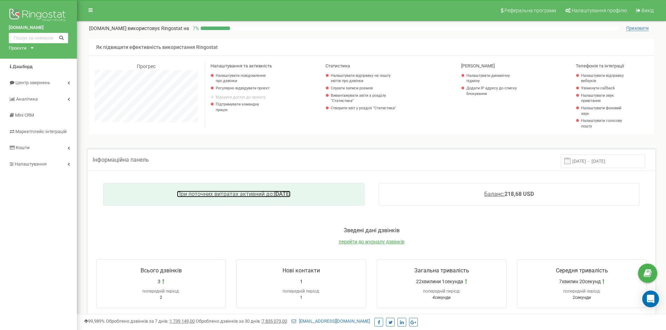
click at [253, 195] on span "При поточних витратах активний до:" at bounding box center [225, 194] width 97 height 7
